Goal: Obtain resource: Download file/media

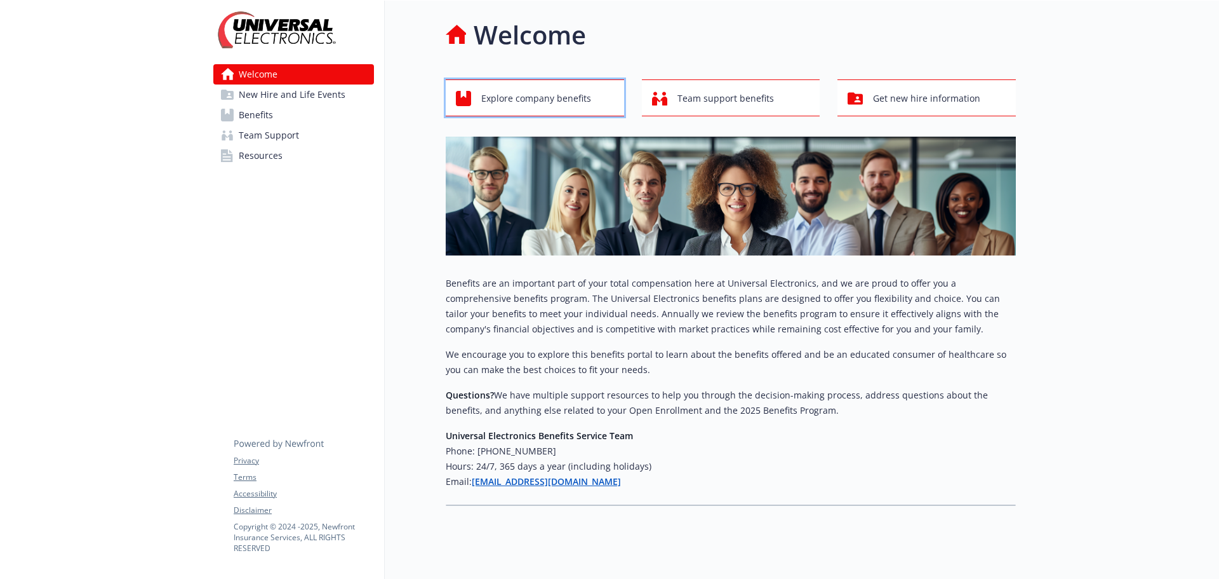
click at [576, 98] on span "Explore company benefits" at bounding box center [536, 98] width 110 height 24
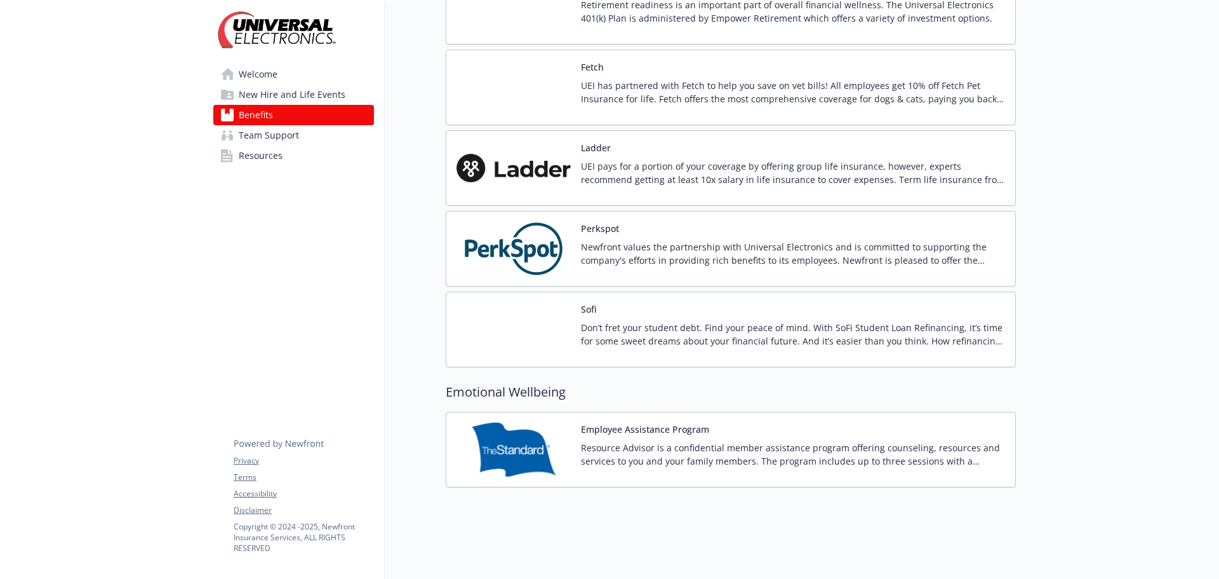
scroll to position [1547, 0]
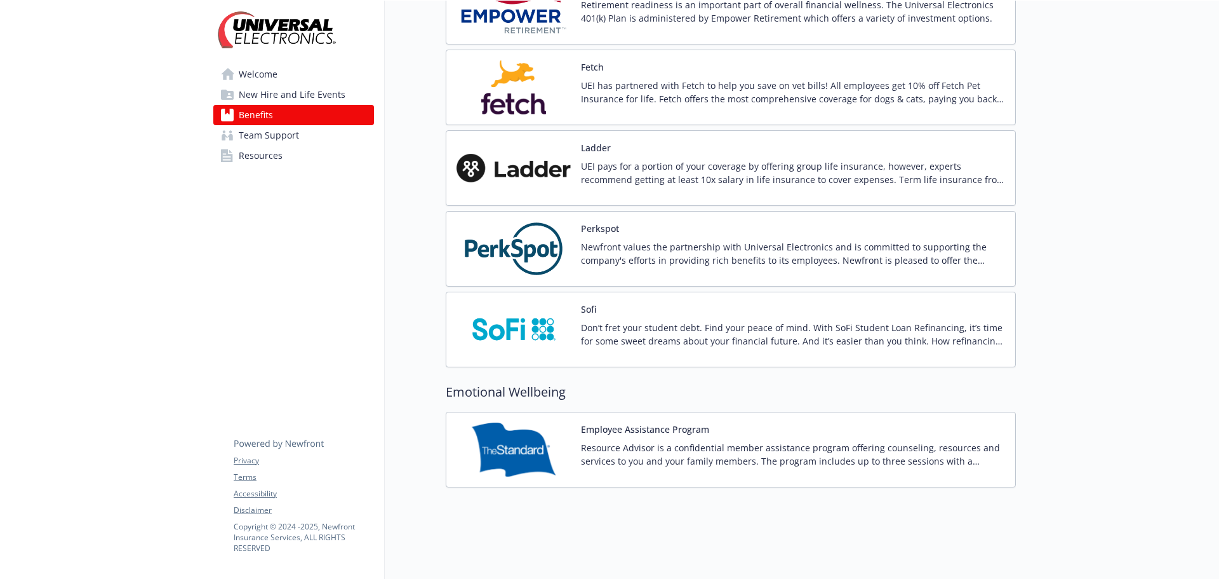
click at [622, 441] on p "Resource Advisor is a confidential member assistance program offering counselin…" at bounding box center [793, 454] width 424 height 27
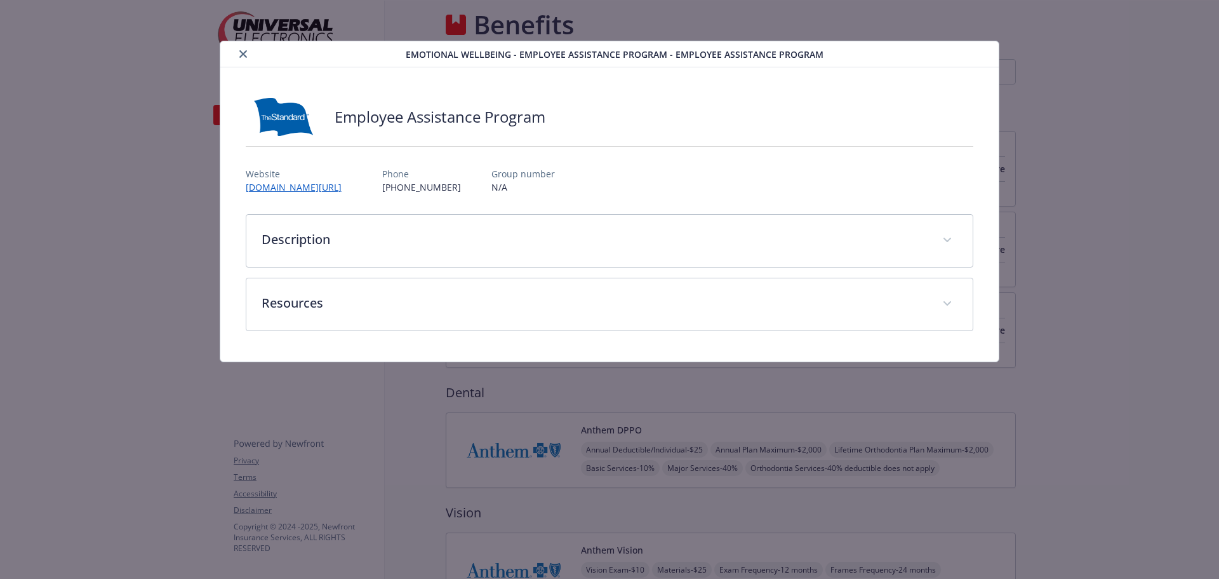
scroll to position [1547, 0]
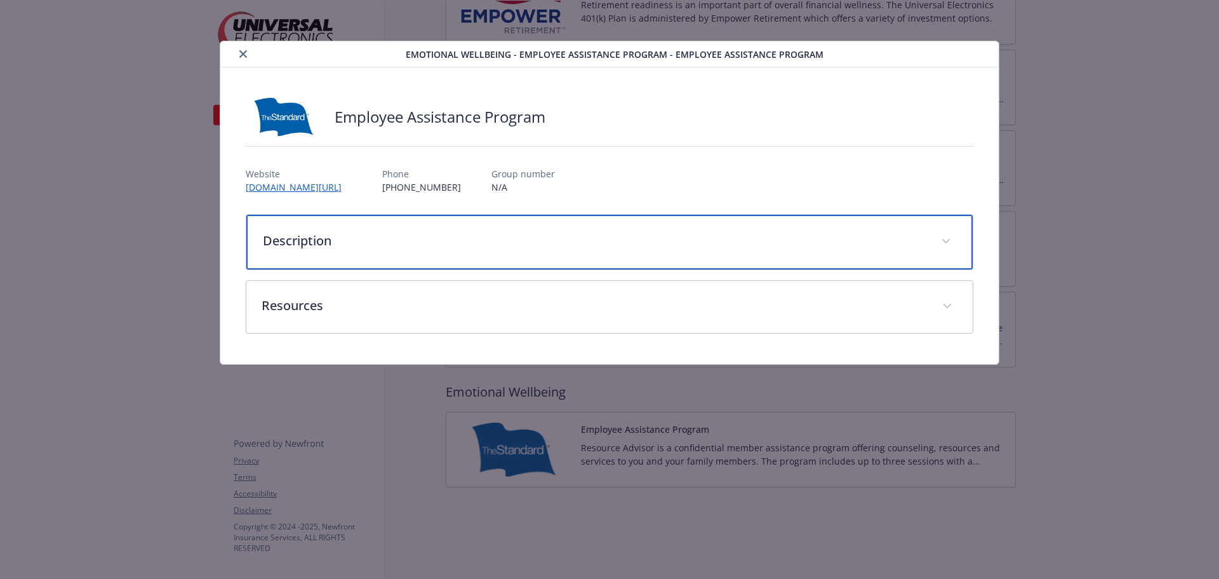
click at [380, 243] on p "Description" at bounding box center [595, 240] width 664 height 19
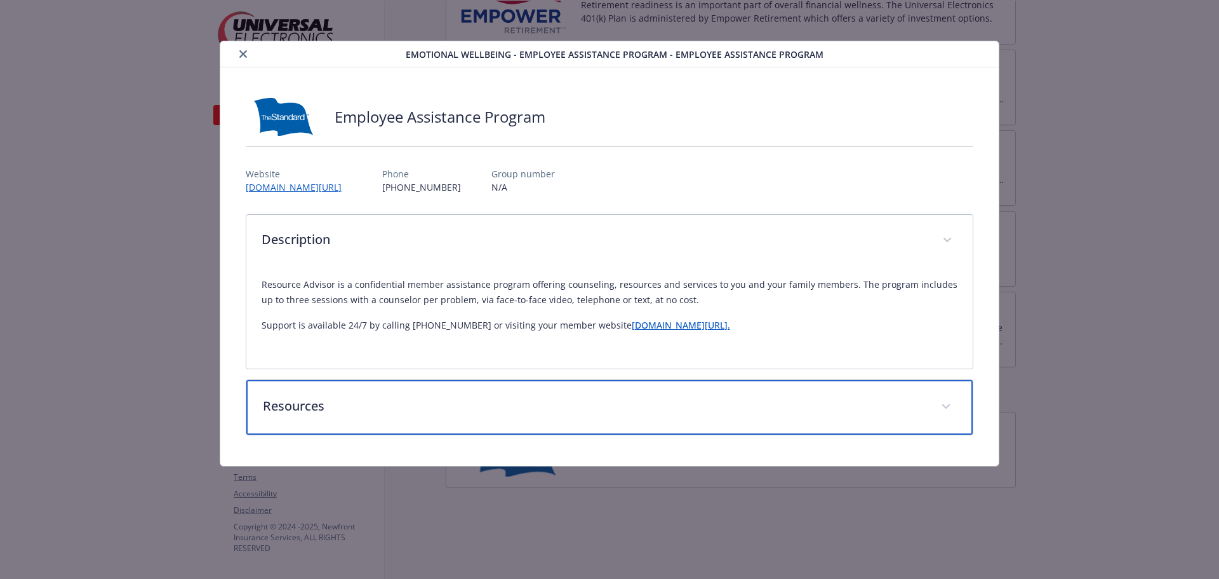
click at [520, 405] on p "Resources" at bounding box center [595, 405] width 664 height 19
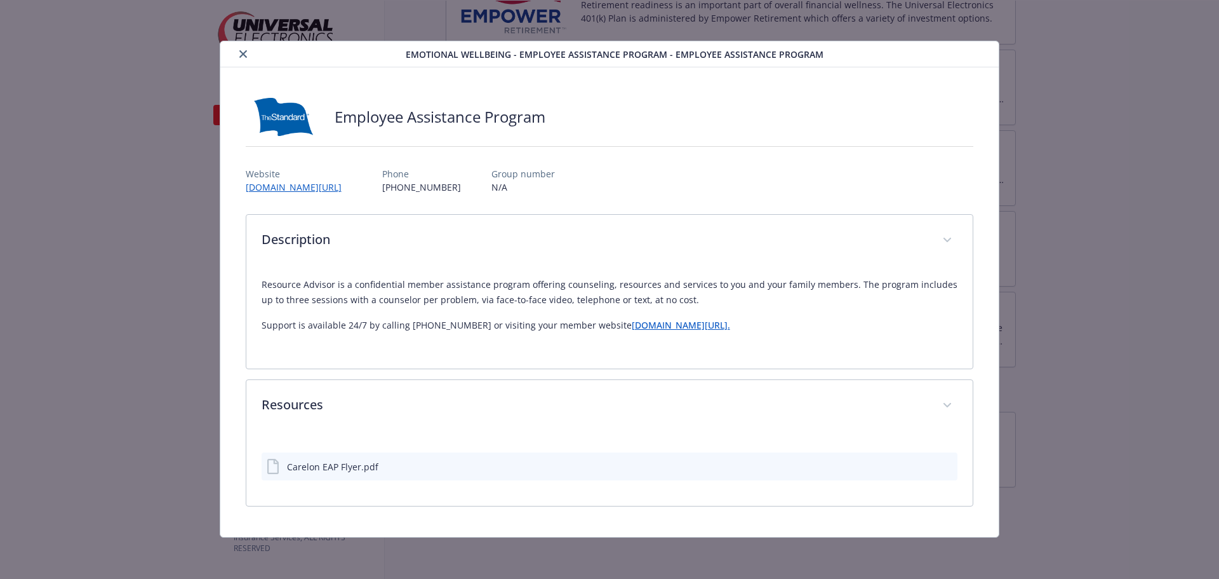
click at [937, 467] on div "details for plan Emotional Wellbeing - Employee Assistance Program - Employee A…" at bounding box center [935, 466] width 34 height 13
click at [923, 464] on icon "download file" at bounding box center [925, 465] width 10 height 10
